Goal: Information Seeking & Learning: Find specific fact

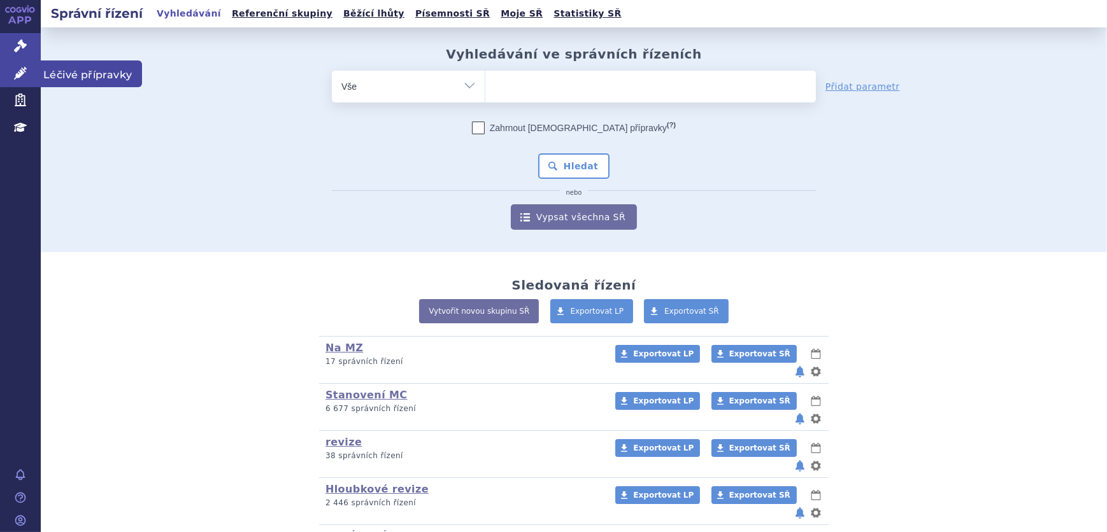
drag, startPoint x: 0, startPoint y: 0, endPoint x: 20, endPoint y: 71, distance: 74.0
click at [20, 71] on icon at bounding box center [20, 73] width 13 height 13
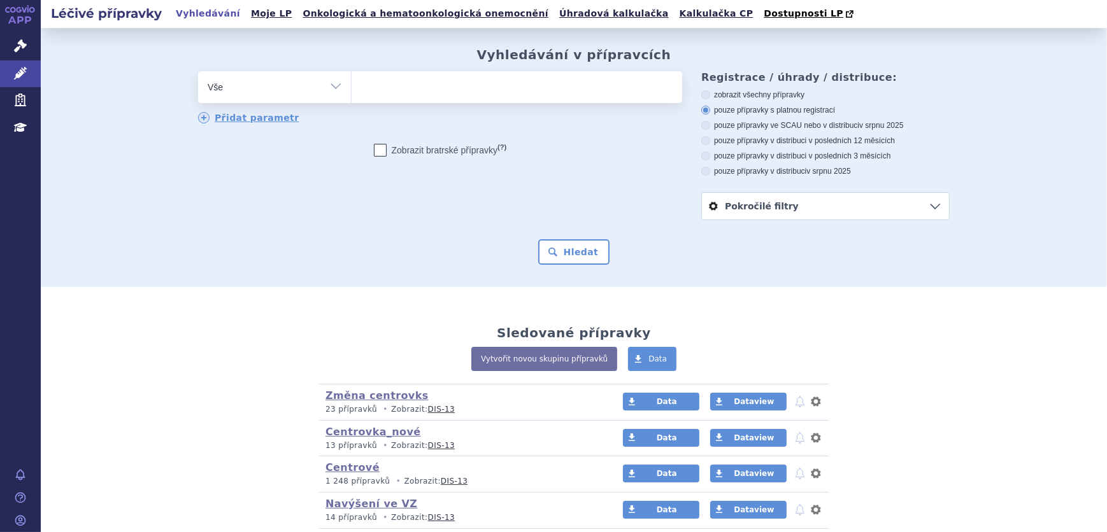
click at [466, 89] on ul at bounding box center [517, 84] width 331 height 27
click at [352, 89] on select at bounding box center [351, 87] width 1 height 32
type input "al"
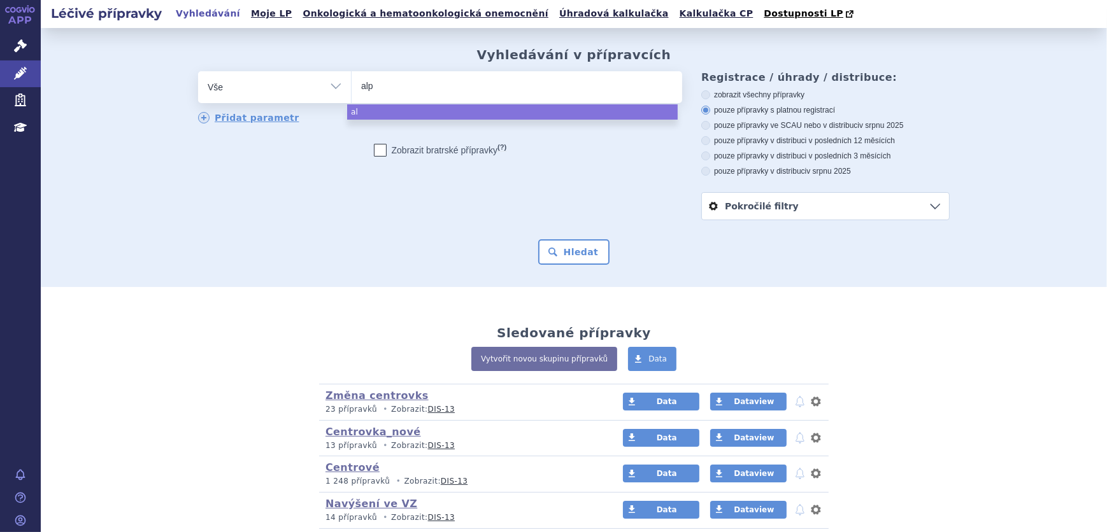
type input "alpr"
type input "alpro"
type input "alprol"
type input "alproli"
type input "alprolix"
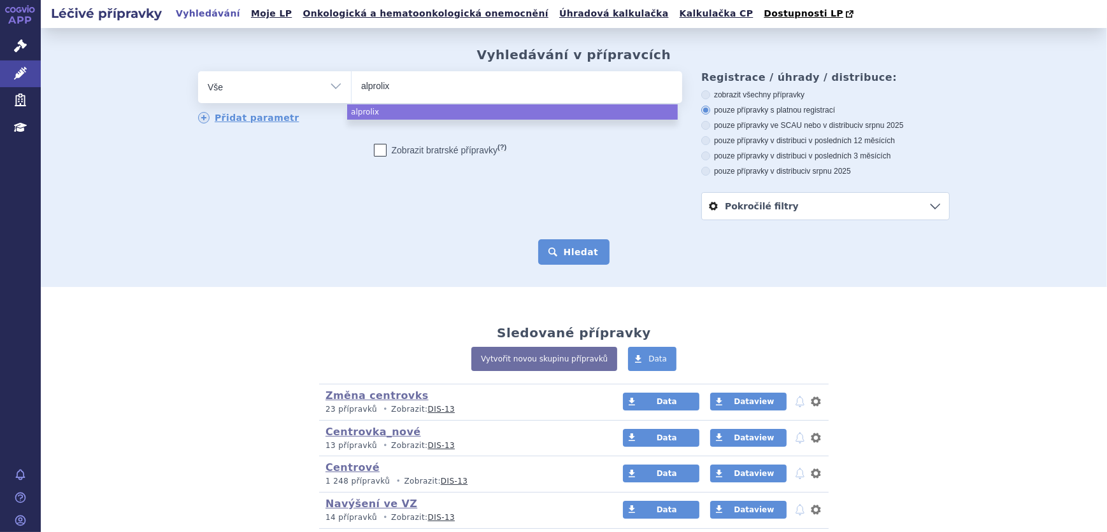
select select "alprolix"
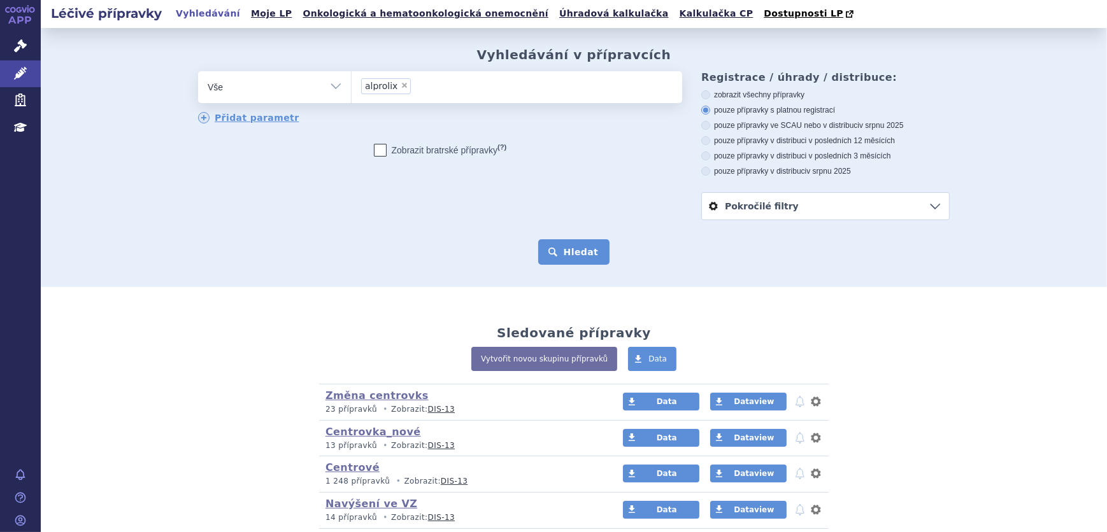
click at [582, 248] on button "Hledat" at bounding box center [574, 251] width 72 height 25
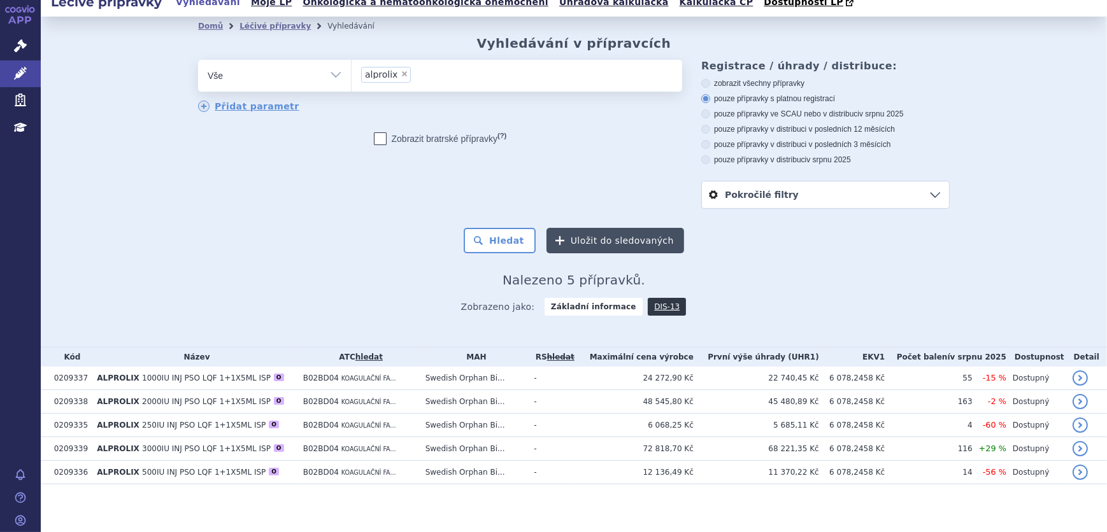
scroll to position [15, 0]
